Goal: Information Seeking & Learning: Learn about a topic

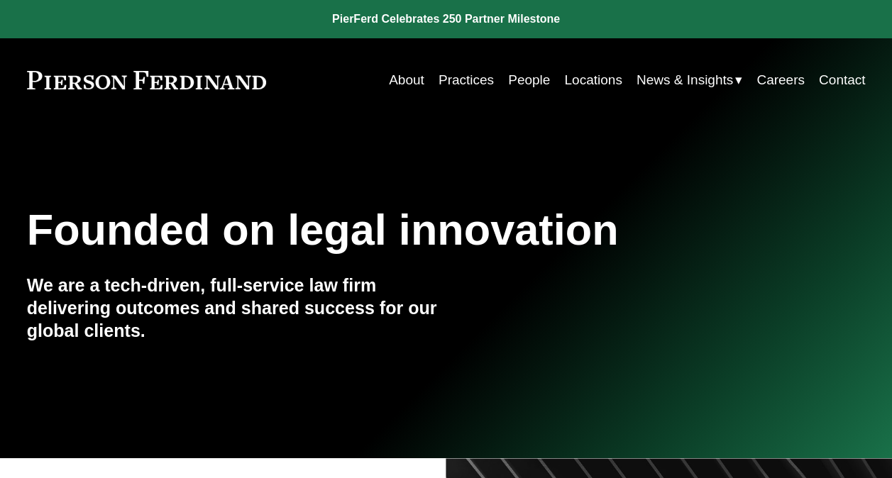
drag, startPoint x: 0, startPoint y: 0, endPoint x: 741, endPoint y: 410, distance: 846.6
click at [741, 410] on div "Founded on legal innovation We are a tech-driven, full-service law firm deliver…" at bounding box center [446, 290] width 892 height 336
click at [796, 462] on link "Search this site" at bounding box center [819, 465] width 99 height 25
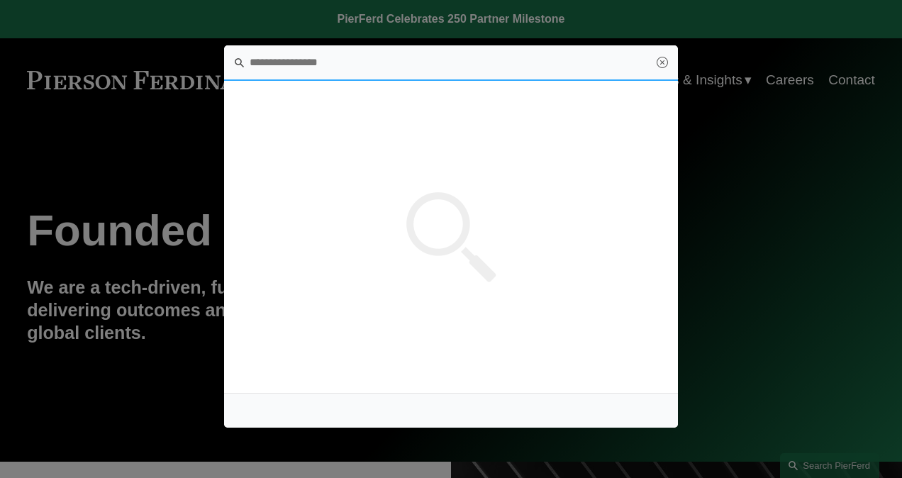
click at [299, 62] on input "Search this site" at bounding box center [451, 62] width 454 height 35
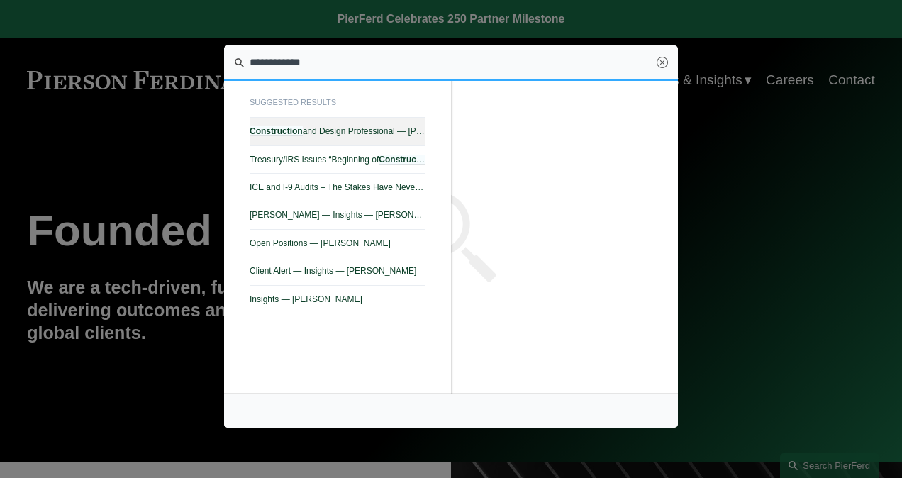
click at [318, 133] on span "Construction and Design Professional — Pierson Ferdinand LLP" at bounding box center [338, 131] width 176 height 10
type input "**********"
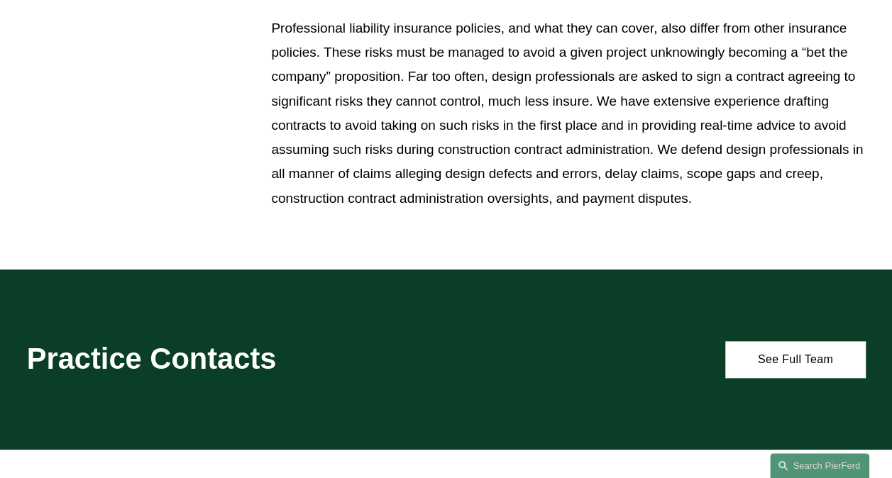
scroll to position [638, 0]
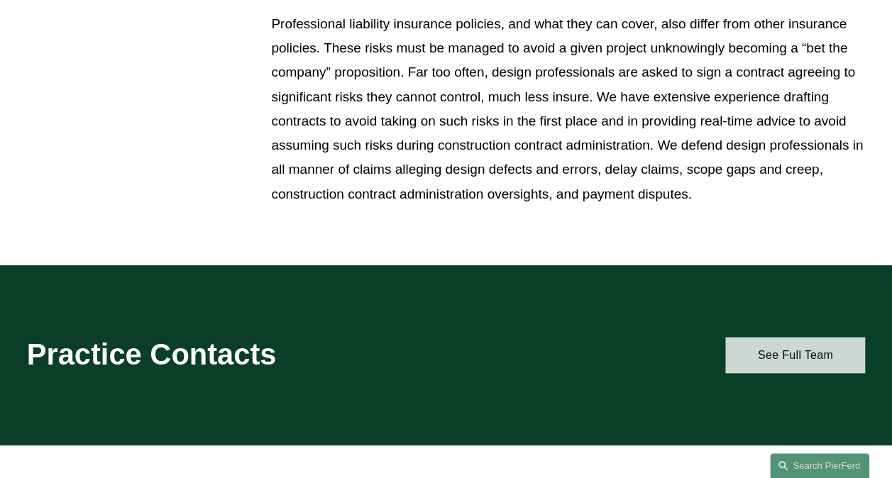
click at [785, 365] on link "See Full Team" at bounding box center [795, 355] width 140 height 36
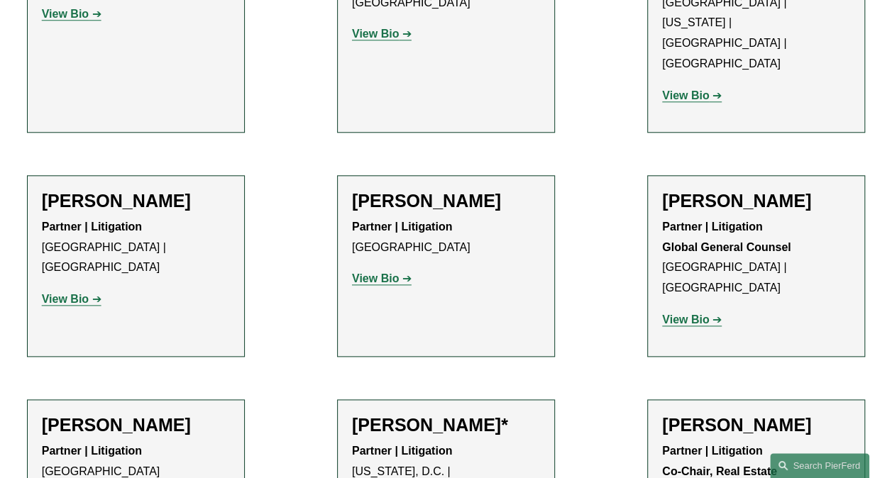
scroll to position [709, 0]
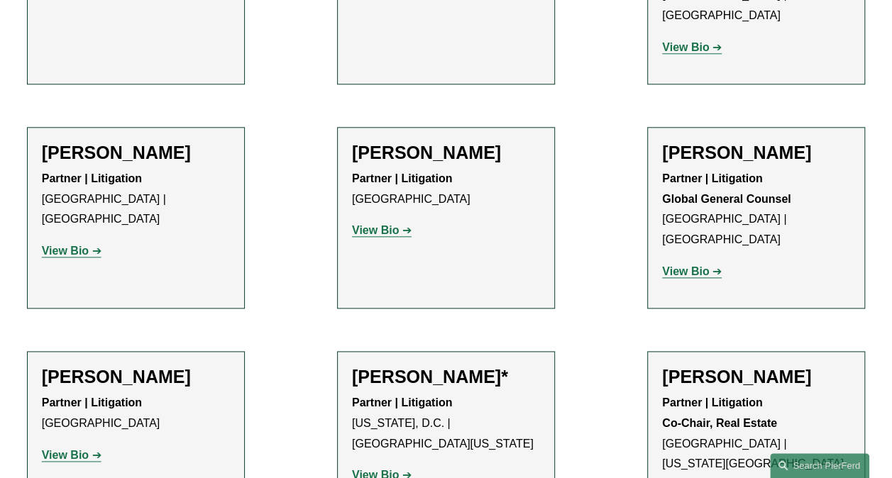
click at [382, 469] on strong "View Bio" at bounding box center [375, 475] width 47 height 12
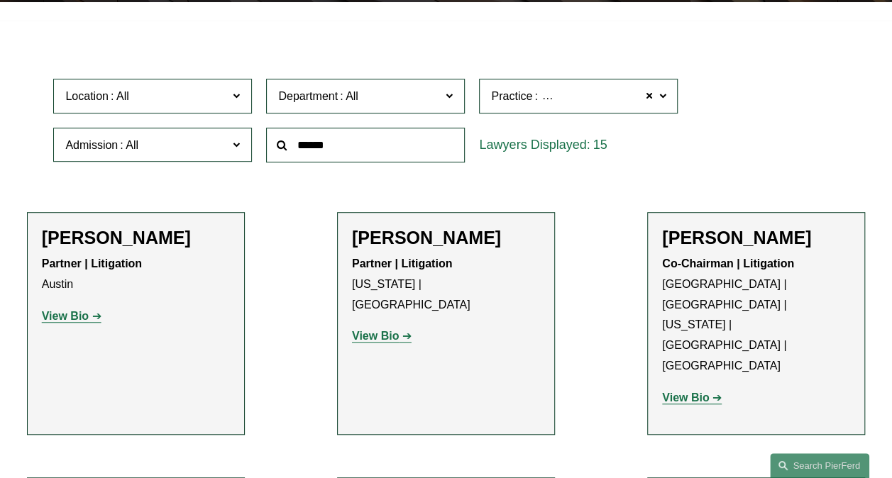
scroll to position [355, 0]
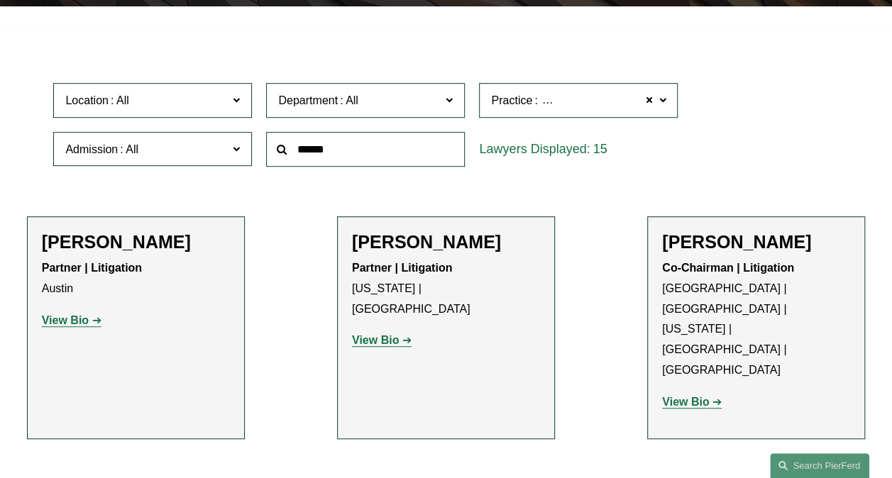
click at [44, 321] on strong "View Bio" at bounding box center [65, 320] width 47 height 12
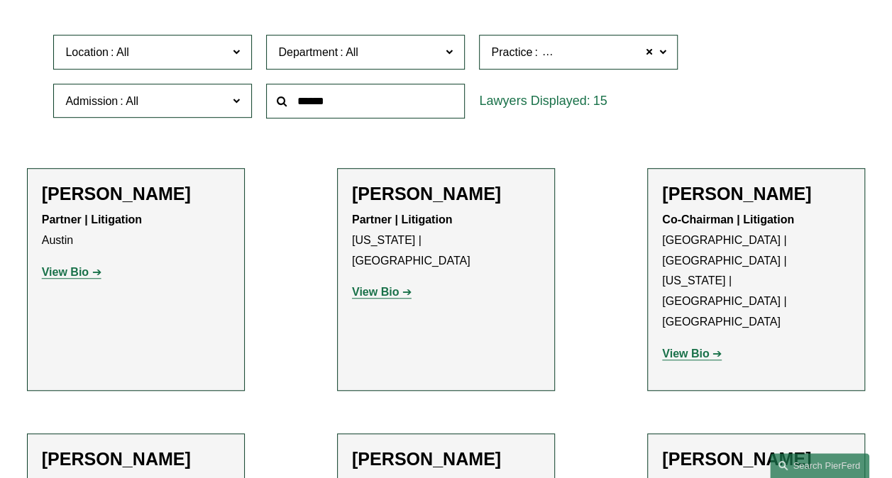
scroll to position [426, 0]
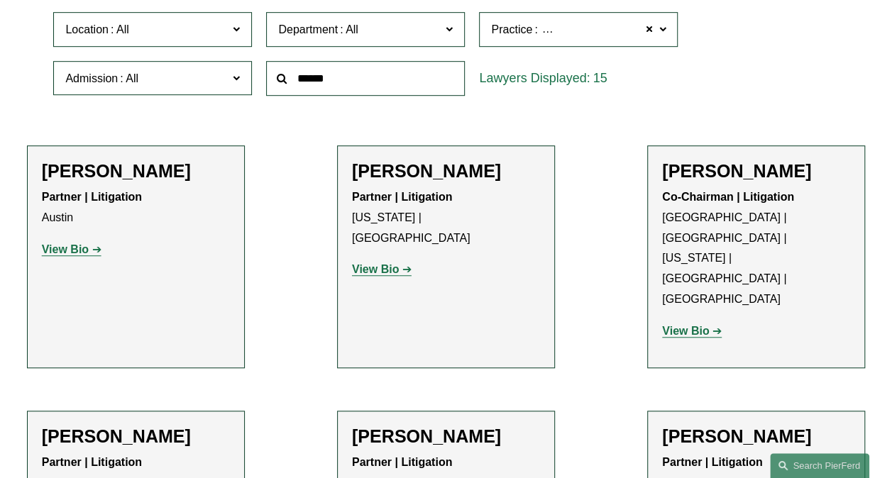
click at [367, 263] on strong "View Bio" at bounding box center [375, 269] width 47 height 12
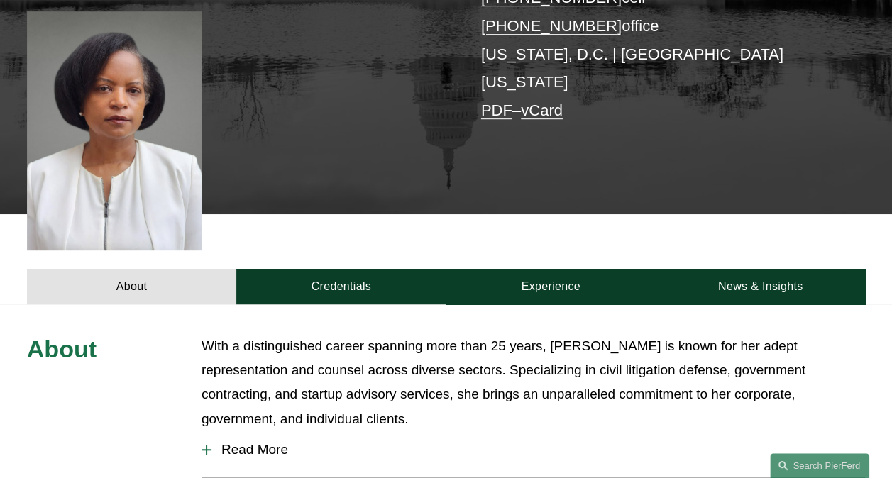
scroll to position [355, 0]
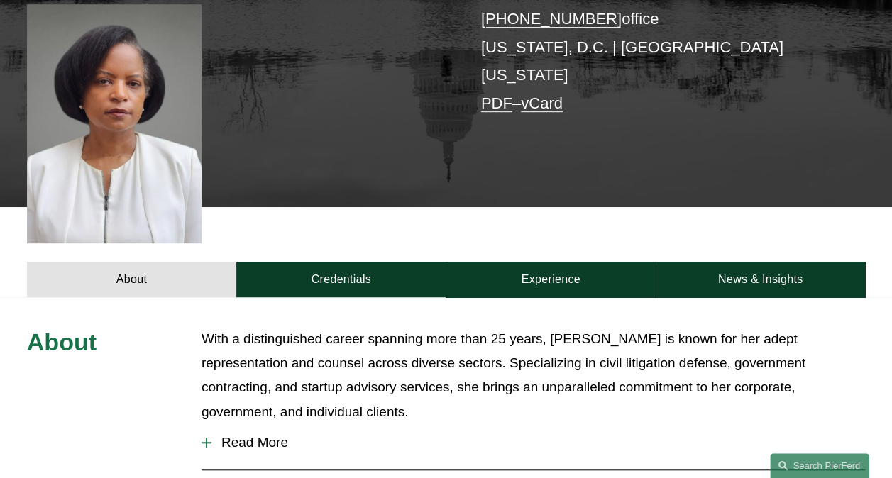
click at [265, 435] on span "Read More" at bounding box center [537, 443] width 653 height 16
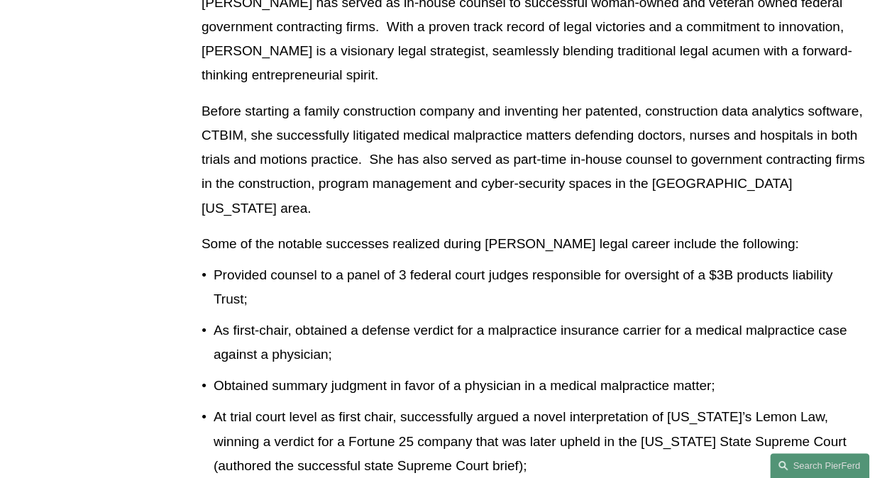
scroll to position [993, 0]
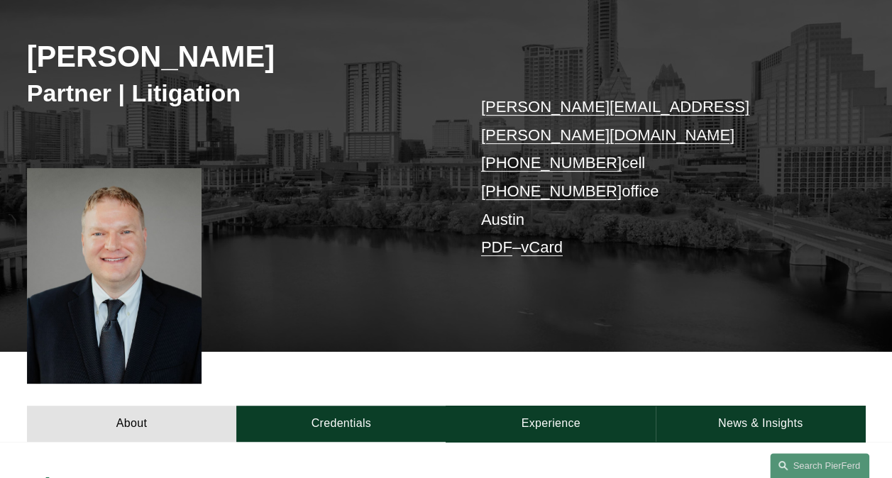
scroll to position [355, 0]
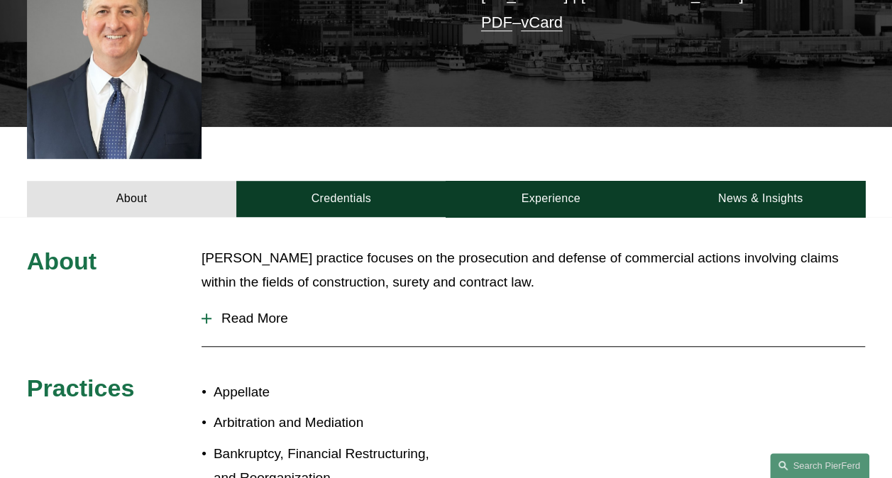
scroll to position [426, 0]
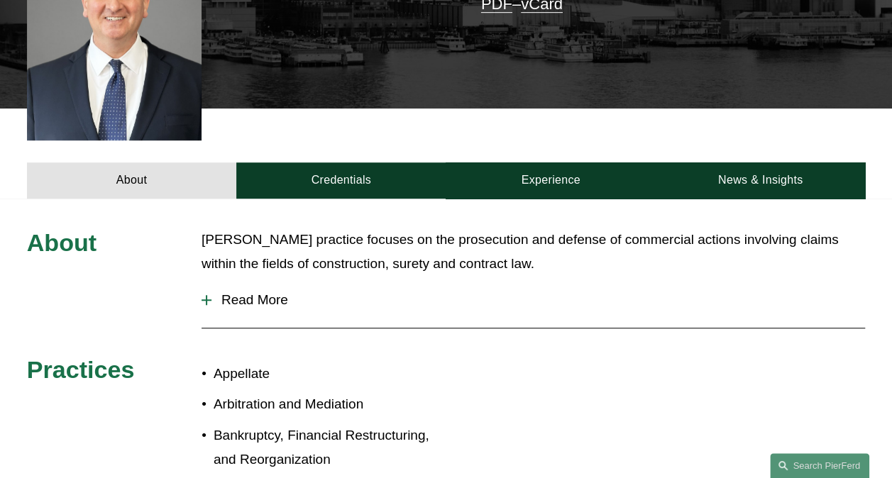
click at [247, 292] on span "Read More" at bounding box center [537, 300] width 653 height 16
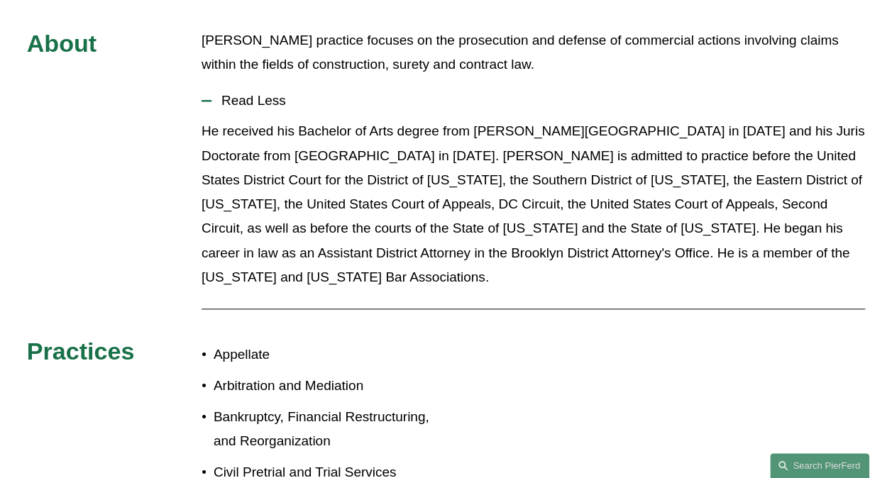
scroll to position [497, 0]
